Goal: Information Seeking & Learning: Compare options

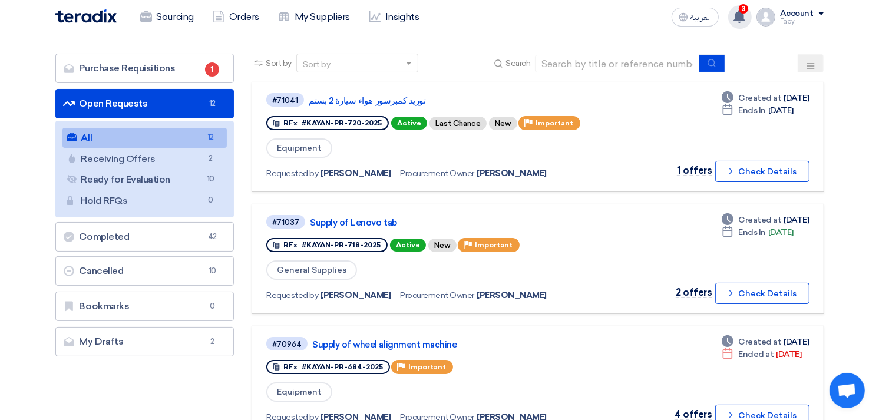
click at [740, 7] on div "3 You have a new offer for 'توريد كمبرسور هواء سيارة 2 بستم ' request with tota…" at bounding box center [740, 17] width 24 height 24
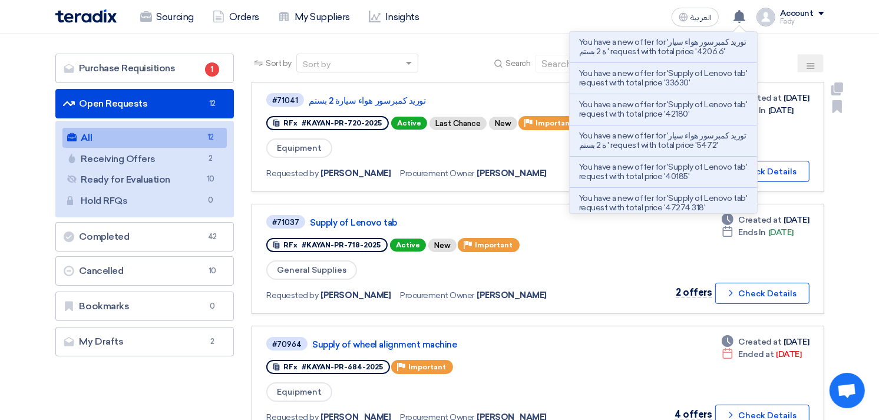
click at [355, 88] on link "#71041 توريد كمبرسور هواء سيارة 2 بستم RFx #KAYAN-PR-720-2025 Active Last Chanc…" at bounding box center [537, 137] width 572 height 110
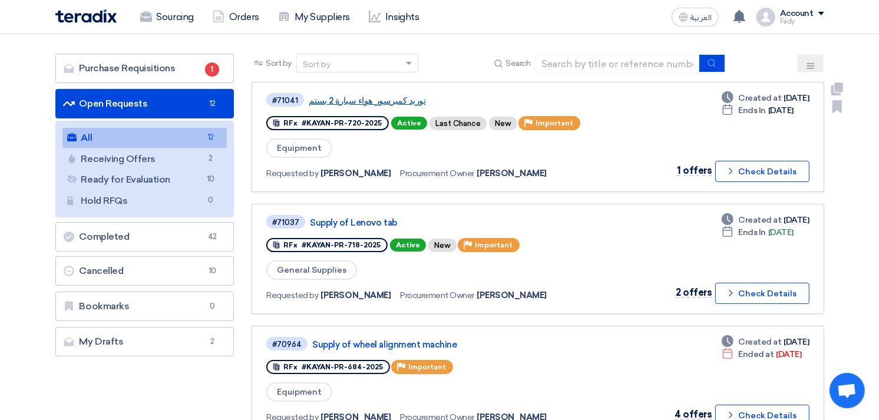
click at [362, 96] on link "توريد كمبرسور هواء سيارة 2 بستم" at bounding box center [456, 100] width 294 height 11
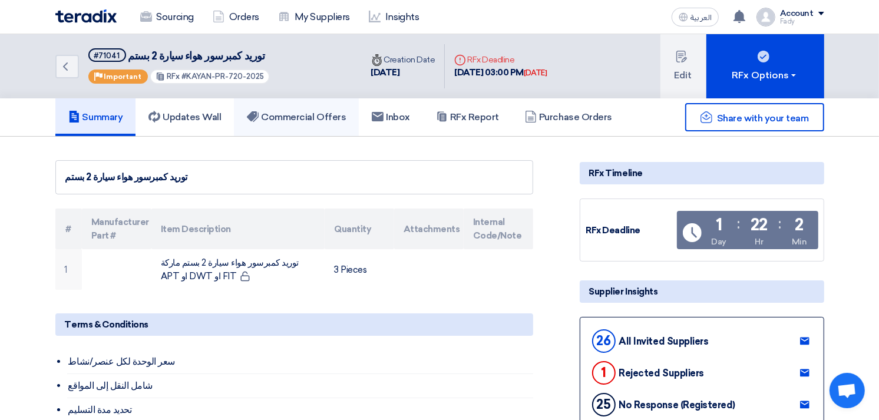
click at [309, 102] on link "Commercial Offers" at bounding box center [296, 117] width 125 height 38
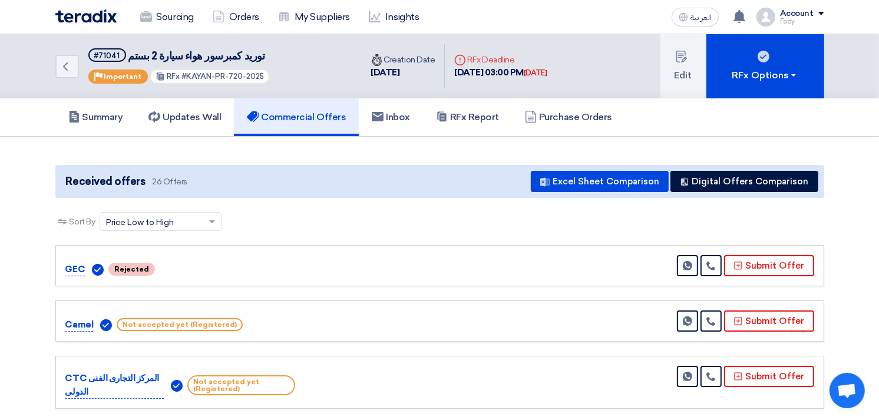
click at [305, 115] on h5 "Commercial Offers" at bounding box center [296, 117] width 99 height 12
click at [739, 22] on div "You have a new offer for 'توريد كمبرسور هواء سيارة 2 بستم ' request with total …" at bounding box center [740, 17] width 24 height 24
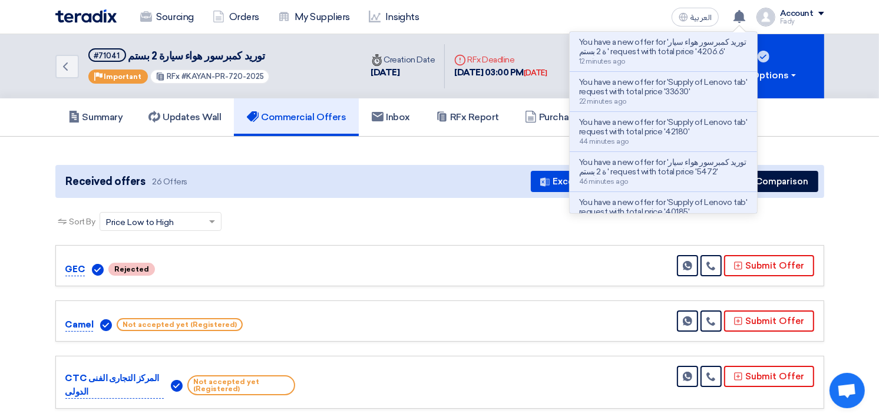
click at [693, 171] on p "You have a new offer for 'توريد كمبرسور هواء سيارة 2 بستم ' request with total …" at bounding box center [663, 167] width 168 height 19
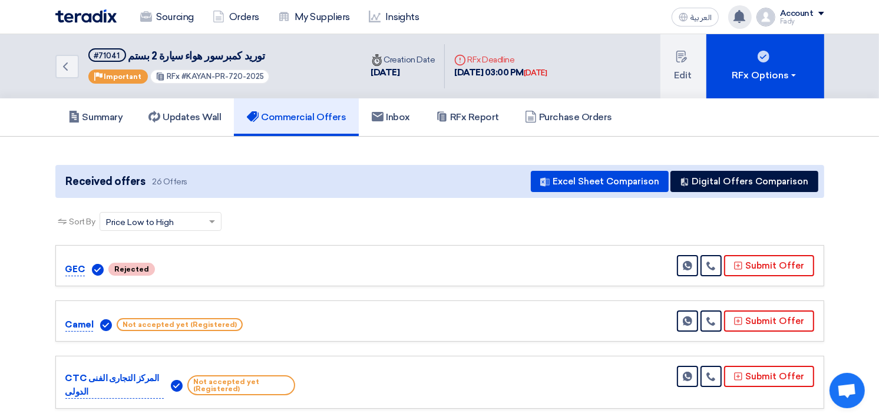
click at [737, 7] on div "You have a new offer for 'توريد كمبرسور هواء سيارة 2 بستم ' request with total …" at bounding box center [740, 17] width 24 height 24
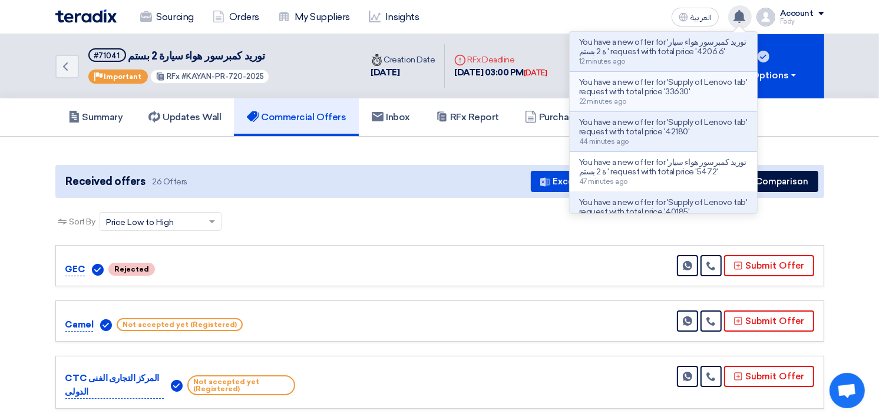
click at [696, 82] on p "You have a new offer for 'Supply of Lenovo tab' request with total price '33630'" at bounding box center [663, 87] width 168 height 19
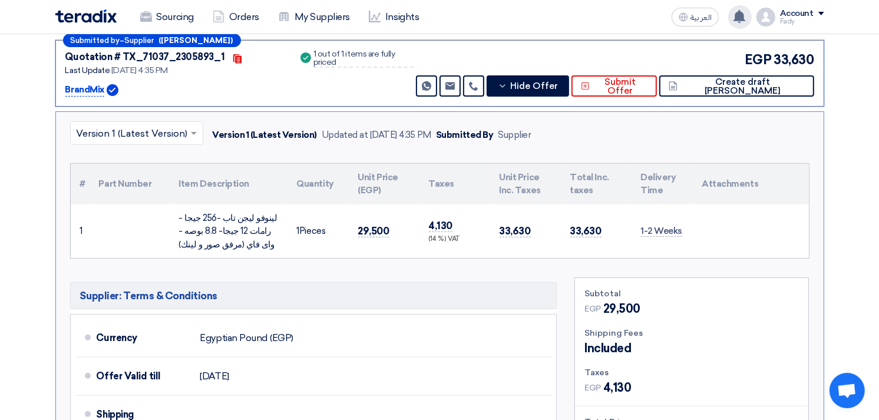
click at [575, 293] on div "× Version 1 (Latest Version) Version 1 (Latest Version) Updated at [DATE] 4:35 …" at bounding box center [439, 354] width 769 height 486
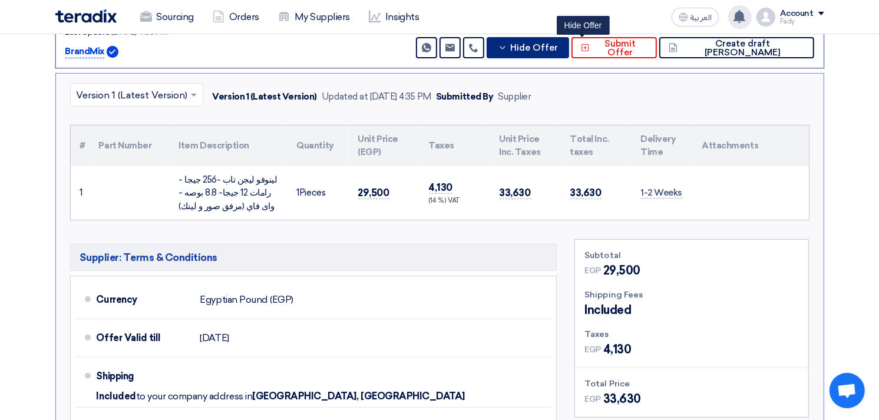
click at [558, 44] on span "Hide Offer" at bounding box center [534, 48] width 48 height 9
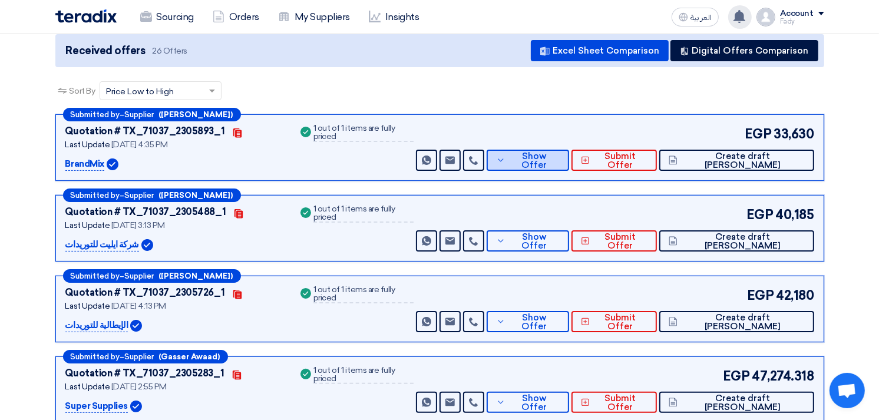
scroll to position [196, 0]
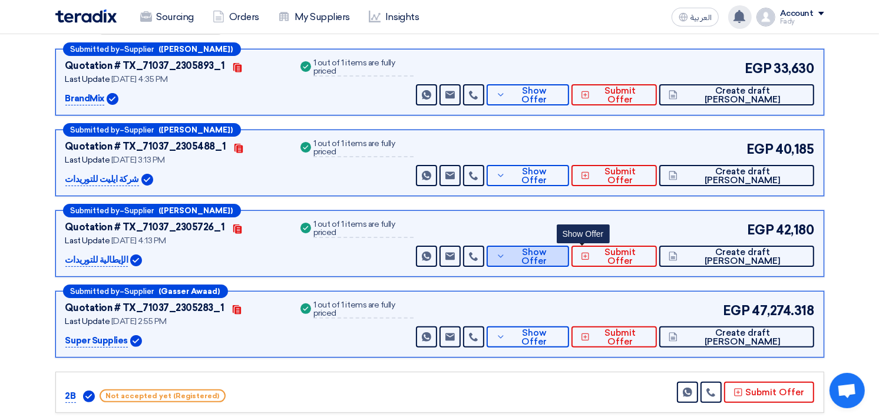
click at [560, 252] on span "Show Offer" at bounding box center [533, 257] width 51 height 18
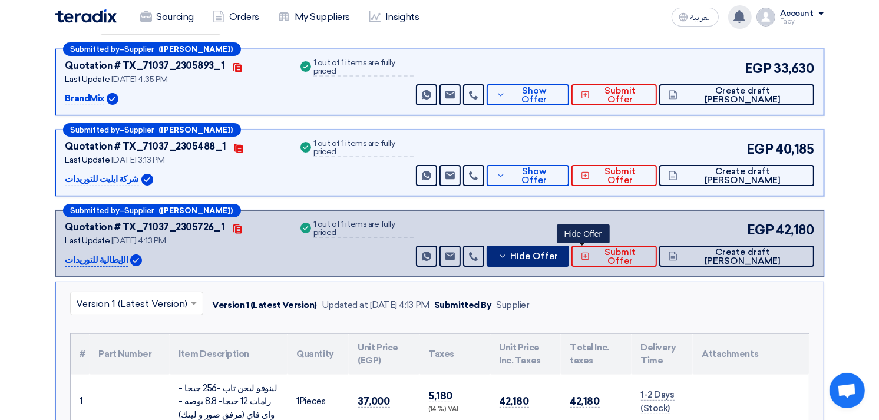
click at [558, 252] on span "Hide Offer" at bounding box center [534, 256] width 48 height 9
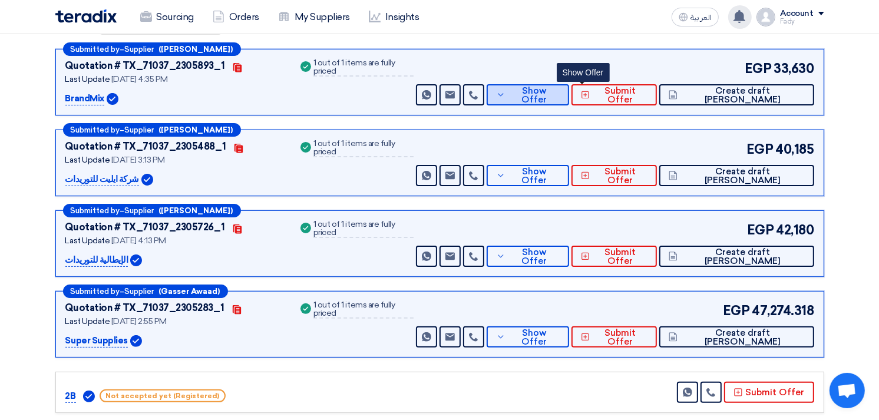
click at [560, 92] on span "Show Offer" at bounding box center [533, 96] width 51 height 18
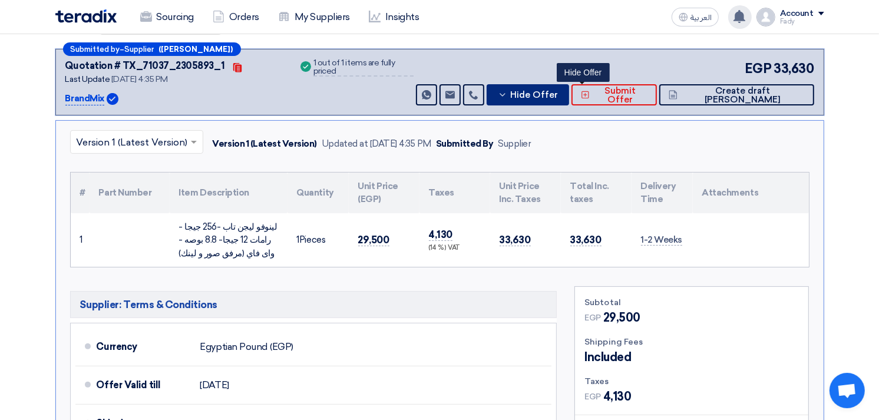
click at [558, 92] on span "Hide Offer" at bounding box center [534, 95] width 48 height 9
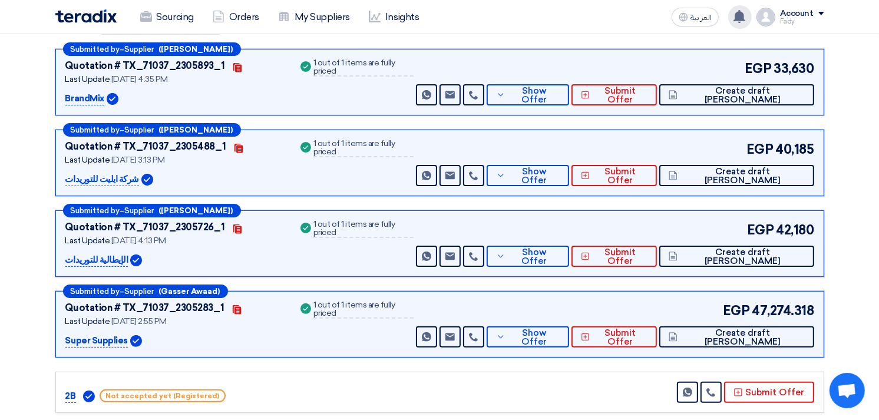
click at [584, 157] on div "EGP 40,185 Send Message Send Message" at bounding box center [613, 163] width 400 height 47
click at [578, 184] on div "Submitted by – Supplier (Fady Hesham) Quotation # TX_71037_2305488_1 Contacts L…" at bounding box center [439, 163] width 769 height 67
click at [569, 179] on button "Show Offer" at bounding box center [527, 175] width 82 height 21
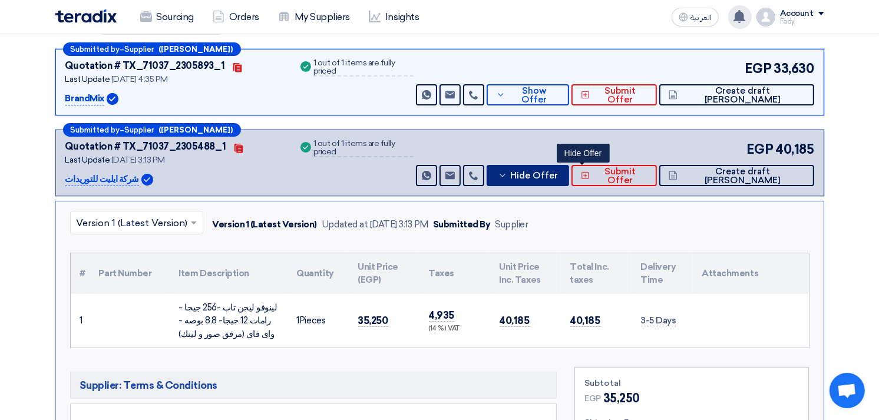
click at [569, 179] on button "Hide Offer" at bounding box center [527, 175] width 82 height 21
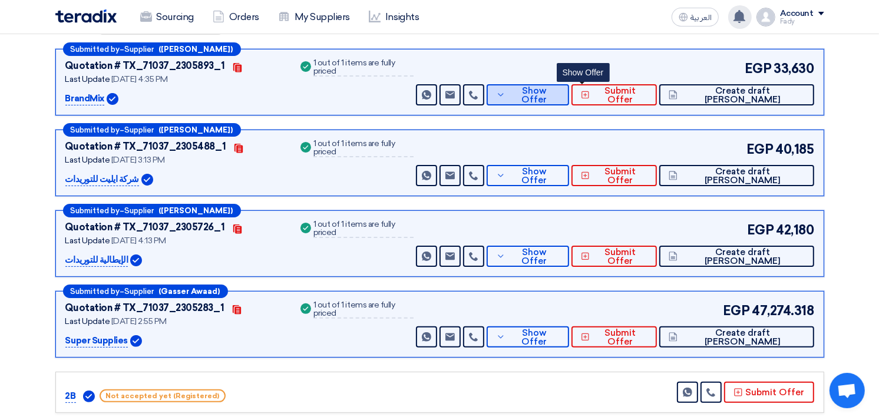
click at [569, 98] on button "Show Offer" at bounding box center [527, 94] width 82 height 21
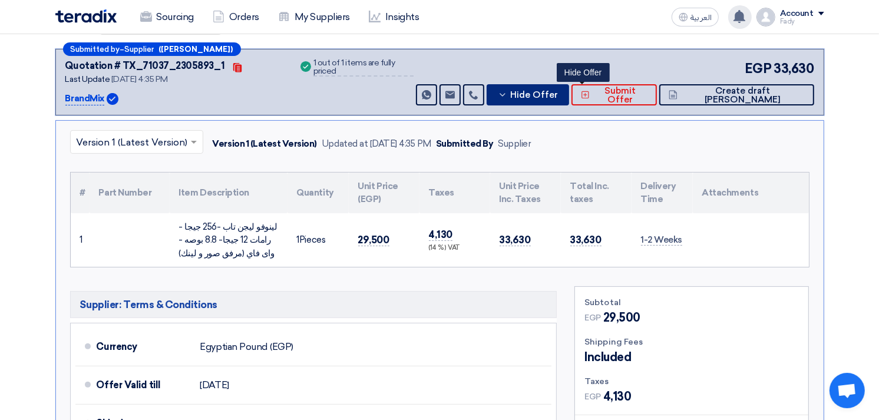
click at [558, 94] on span "Hide Offer" at bounding box center [534, 95] width 48 height 9
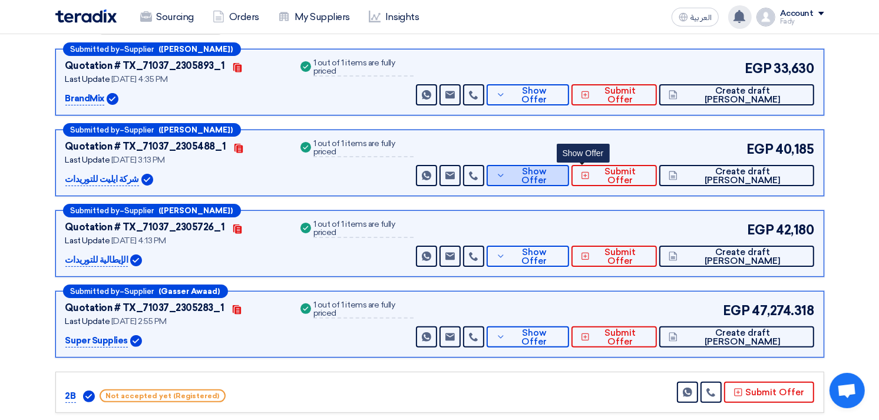
click at [562, 167] on button "Show Offer" at bounding box center [527, 175] width 82 height 21
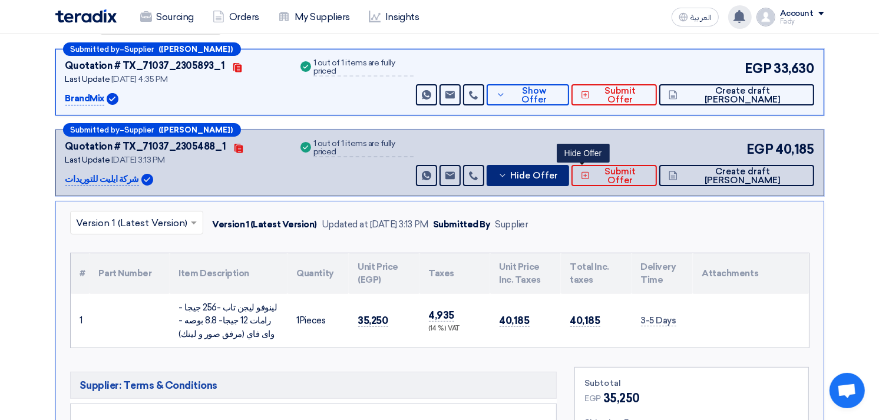
click at [569, 166] on button "Hide Offer" at bounding box center [527, 175] width 82 height 21
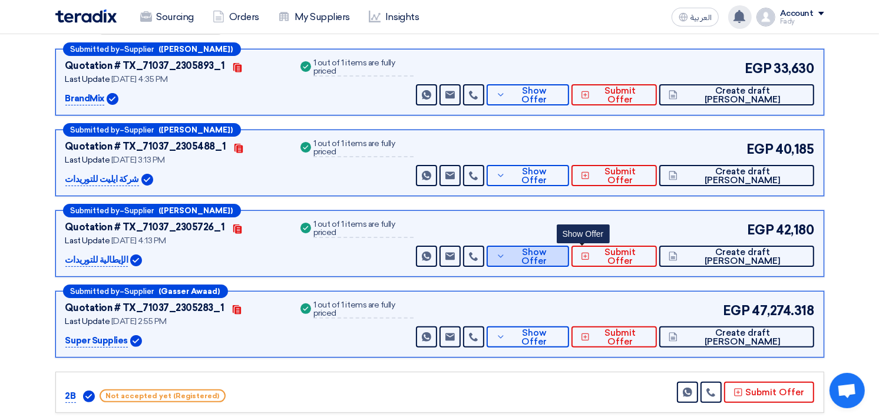
click at [560, 251] on span "Show Offer" at bounding box center [533, 257] width 51 height 18
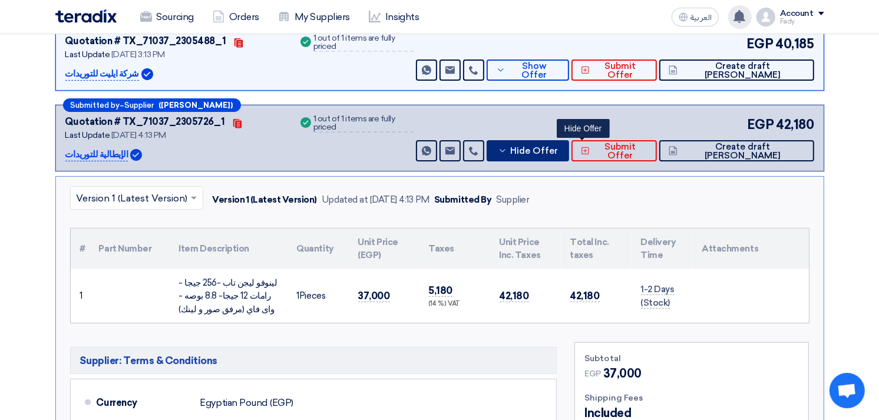
scroll to position [327, 0]
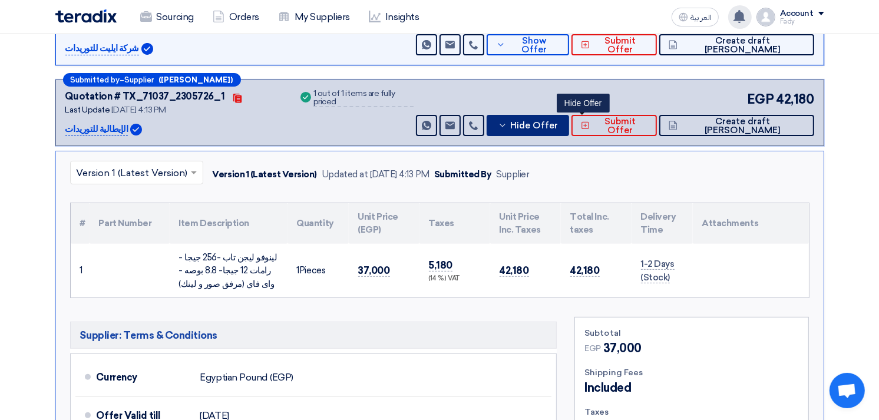
click at [558, 121] on span "Hide Offer" at bounding box center [534, 125] width 48 height 9
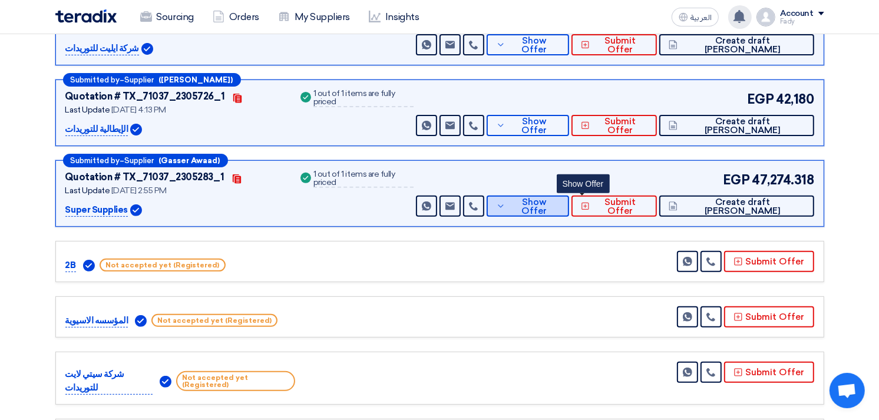
click at [560, 203] on span "Show Offer" at bounding box center [533, 207] width 51 height 18
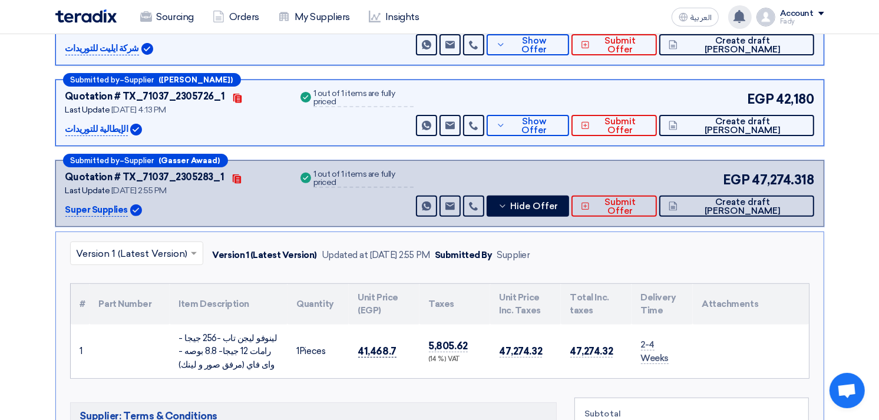
click at [374, 348] on span "41,468.7" at bounding box center [377, 351] width 38 height 12
copy span "41,468.7"
click at [558, 202] on span "Hide Offer" at bounding box center [534, 206] width 48 height 9
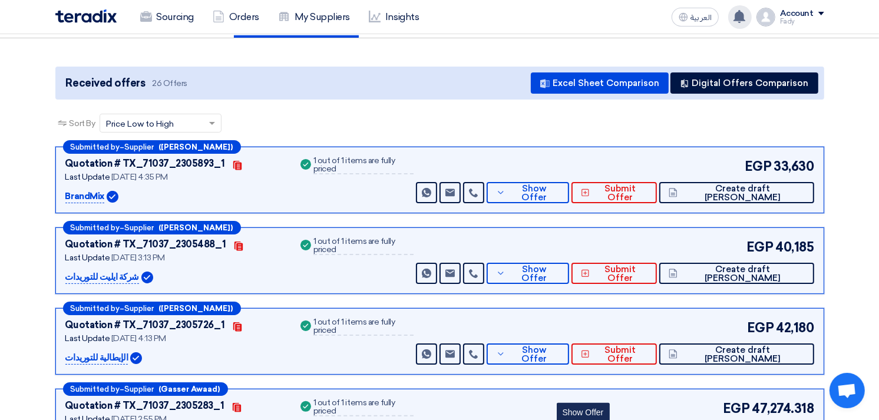
scroll to position [0, 0]
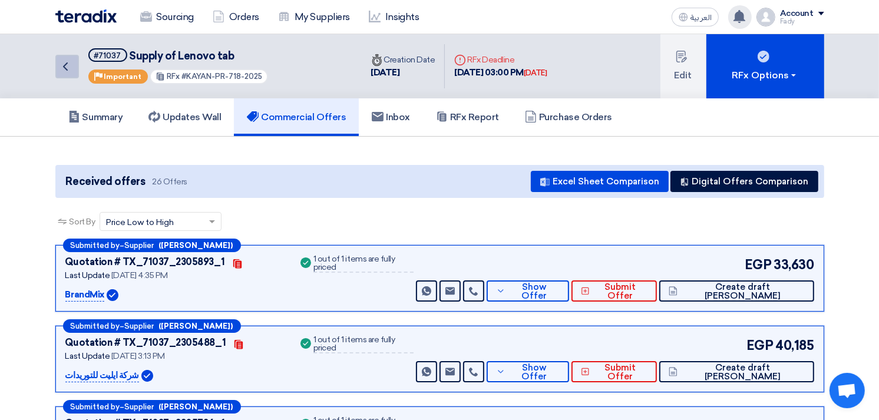
click at [69, 62] on icon "Back" at bounding box center [65, 66] width 14 height 14
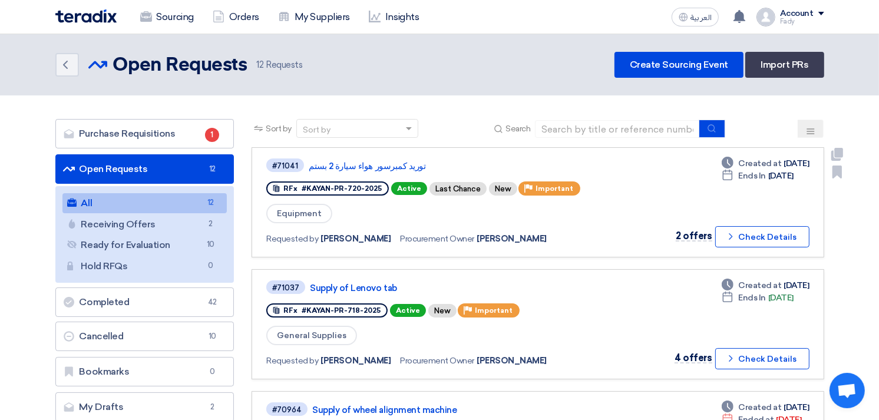
click at [360, 157] on div "#71041 توريد كمبرسور هواء سيارة 2 بستم" at bounding box center [435, 165] width 339 height 16
click at [365, 165] on link "توريد كمبرسور هواء سيارة 2 بستم" at bounding box center [456, 166] width 294 height 11
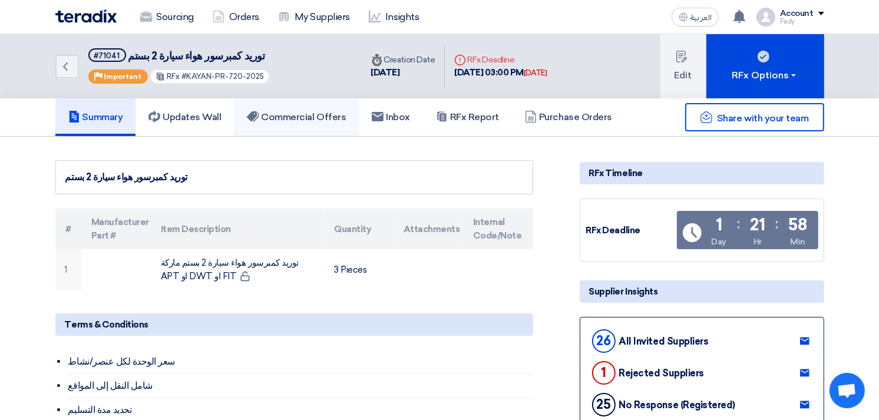
click at [325, 119] on h5 "Commercial Offers" at bounding box center [296, 117] width 99 height 12
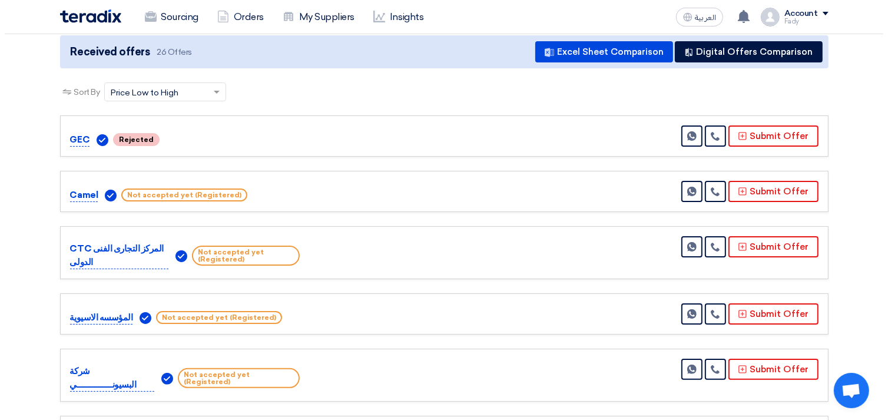
scroll to position [131, 0]
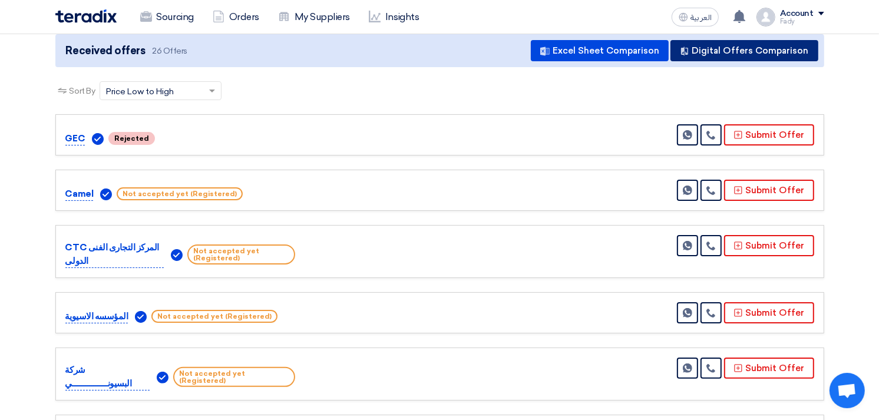
click at [768, 54] on button "Digital Offers Comparison" at bounding box center [744, 50] width 148 height 21
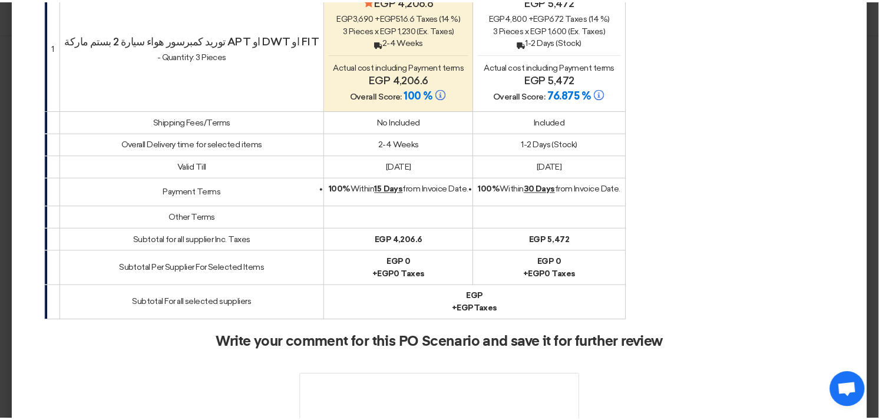
scroll to position [0, 0]
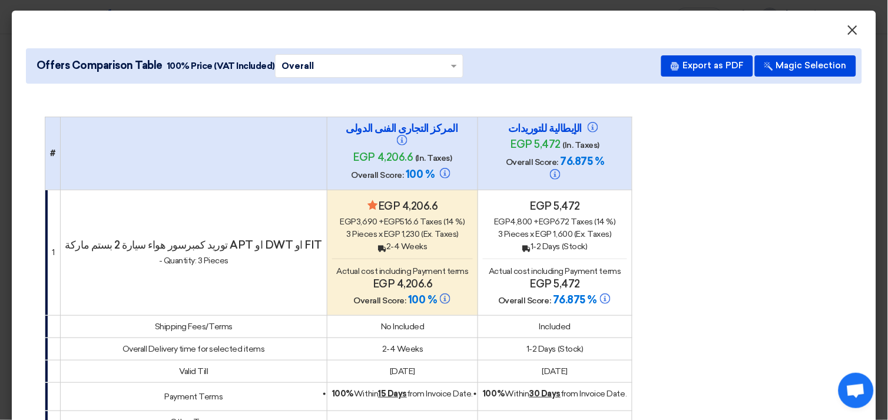
click at [847, 29] on span "×" at bounding box center [853, 33] width 12 height 24
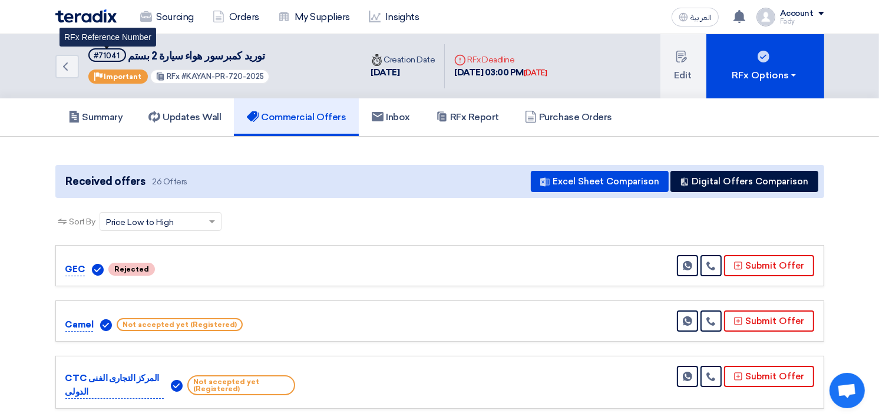
click at [107, 53] on div "#71041" at bounding box center [107, 56] width 26 height 8
copy div "71041"
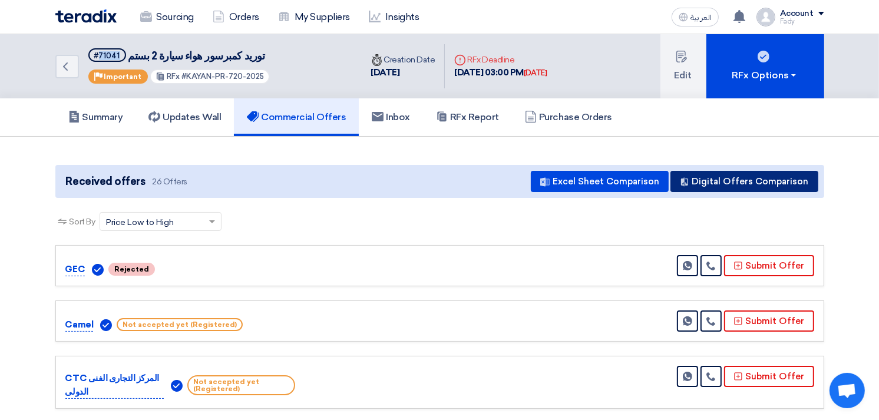
click at [773, 179] on button "Digital Offers Comparison" at bounding box center [744, 181] width 148 height 21
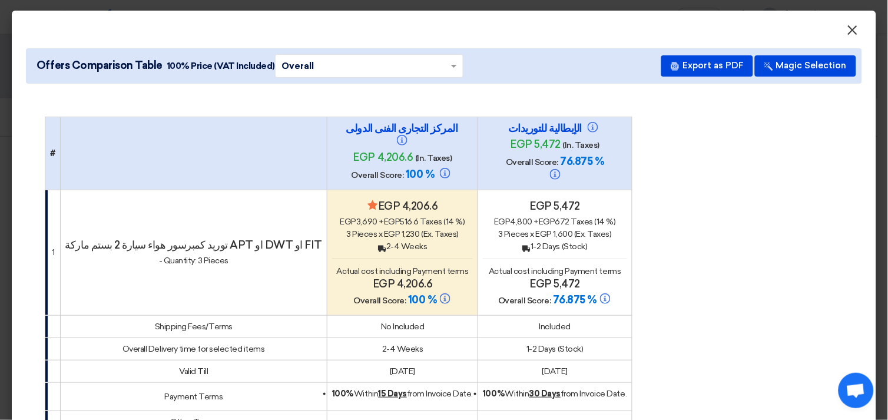
click at [847, 24] on span "×" at bounding box center [853, 33] width 12 height 24
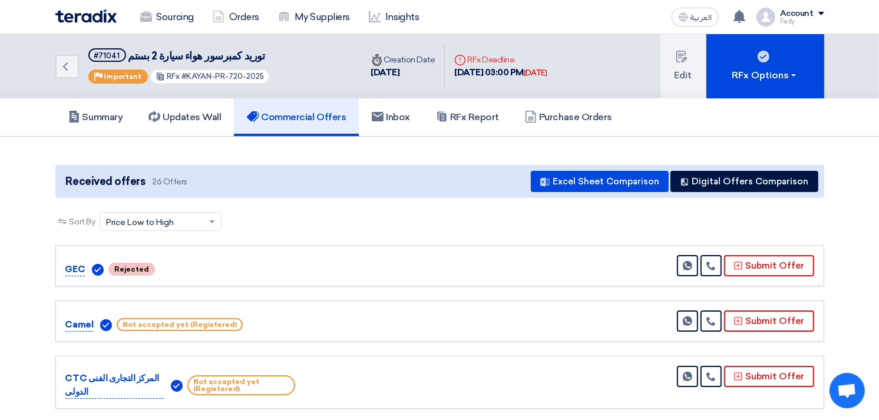
click at [823, 125] on div "Summary Updates Wall Commercial Offers Inbox RFx Report Purchase Orders" at bounding box center [440, 117] width 786 height 38
click at [151, 16] on use at bounding box center [146, 16] width 12 height 11
